Goal: Transaction & Acquisition: Purchase product/service

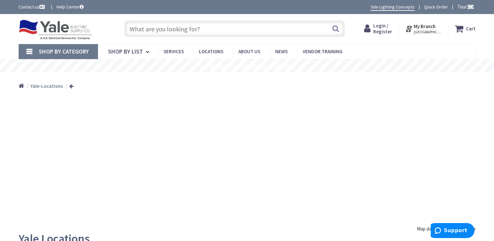
click at [137, 29] on input "text" at bounding box center [234, 29] width 220 height 16
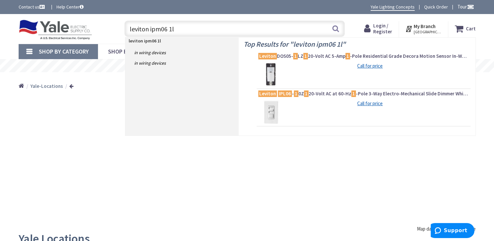
type input "leviton ipm06 1lz"
